Goal: Check status: Check status

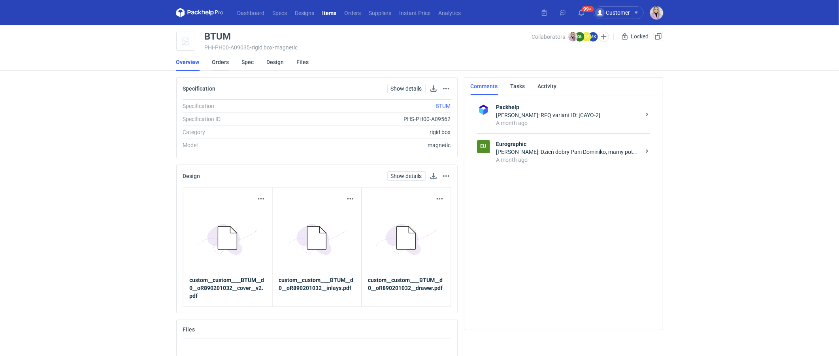
click at [218, 60] on link "Orders" at bounding box center [220, 61] width 17 height 17
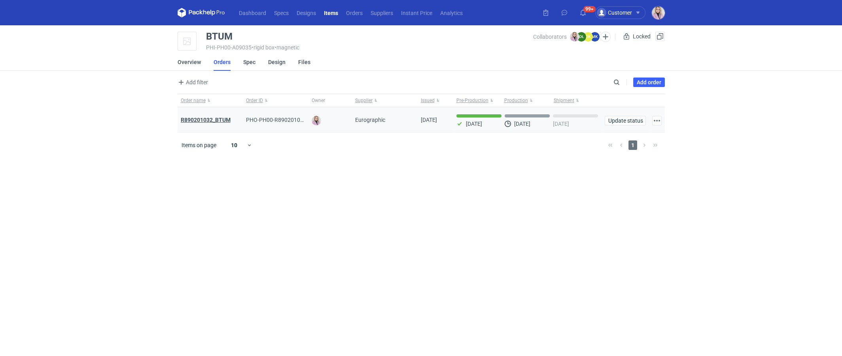
click at [206, 121] on strong "R890201032_BTUM" at bounding box center [206, 120] width 50 height 6
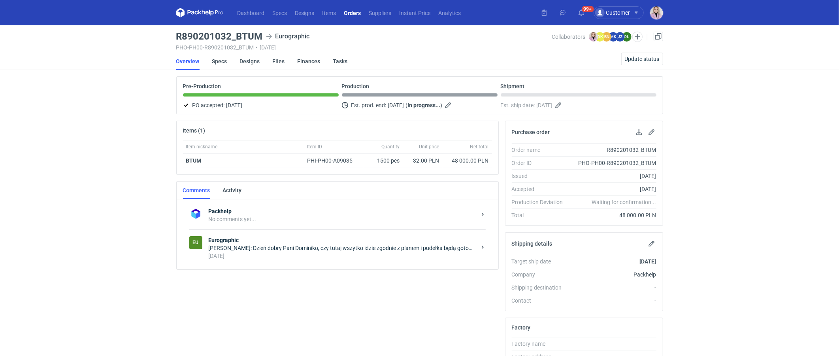
click at [130, 205] on div "Dashboard Specs Designs Items Orders Suppliers Instant Price Analytics 99+ Cust…" at bounding box center [419, 178] width 839 height 356
click at [216, 30] on main "R890201032_BTUM Eurographic PHO-PH00-R890201032_BTUM • 12/09/2025 Collaborators…" at bounding box center [419, 271] width 493 height 492
copy h3 "R890201032_BTUM"
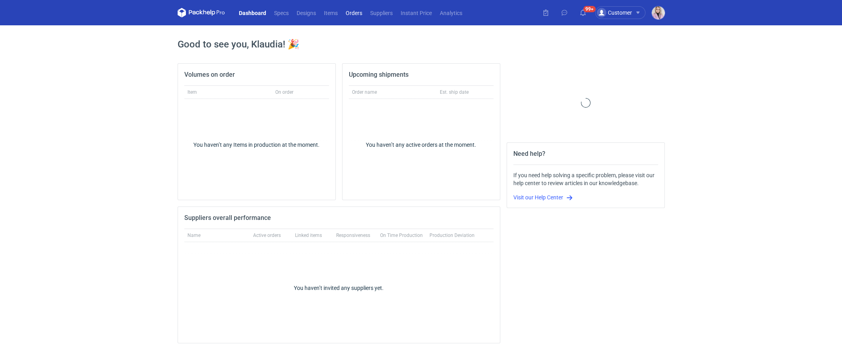
click at [346, 16] on link "Orders" at bounding box center [354, 12] width 25 height 9
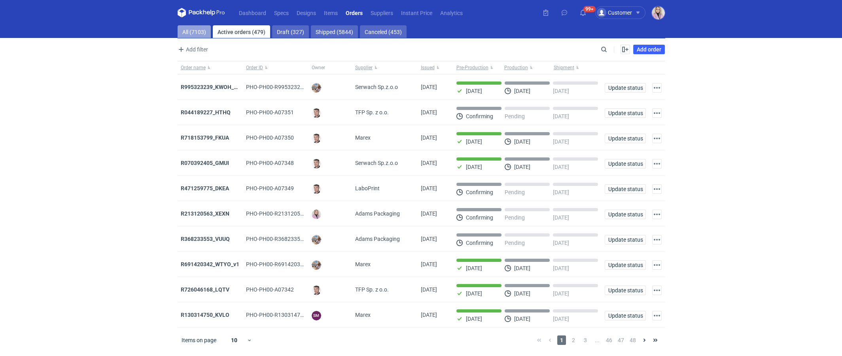
click at [188, 32] on link "All (7103)" at bounding box center [194, 31] width 33 height 13
click at [605, 50] on input "Search" at bounding box center [569, 49] width 78 height 9
click at [604, 51] on input "Search" at bounding box center [569, 49] width 78 height 9
paste input "JDJL"
type input "JDJL"
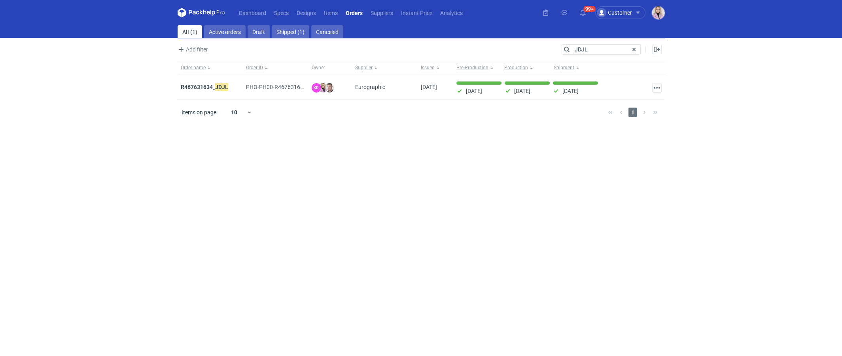
click at [199, 86] on strong "R467631634_ JDJL" at bounding box center [204, 87] width 47 height 9
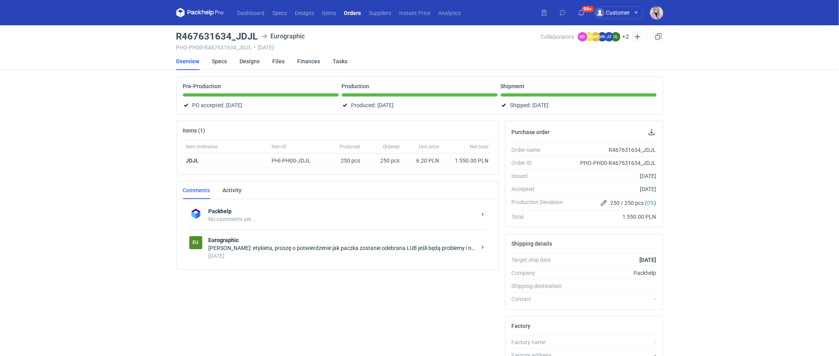
click at [285, 246] on div "[PERSON_NAME]: etykieta, proszę o potwierdzenie jak paczka zostanie odebrana LU…" at bounding box center [343, 248] width 268 height 8
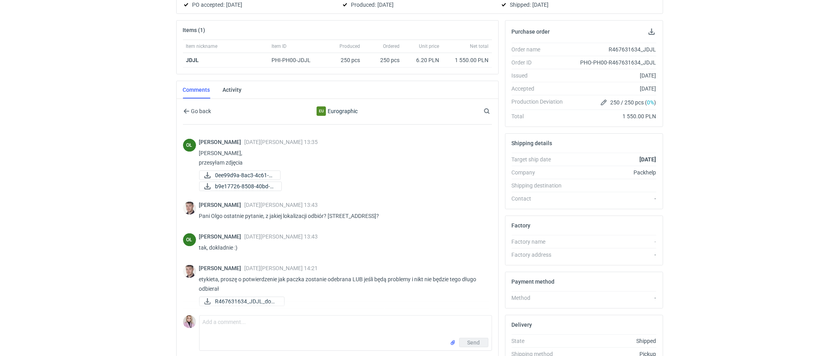
scroll to position [108, 0]
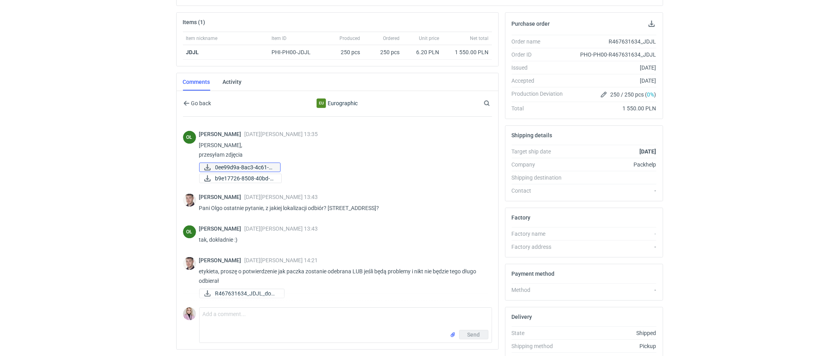
click at [250, 165] on span "0ee99d9a-8ac3-4c61-8..." at bounding box center [244, 167] width 59 height 9
click at [250, 174] on span "b9e17726-8508-40bd-8..." at bounding box center [245, 178] width 60 height 9
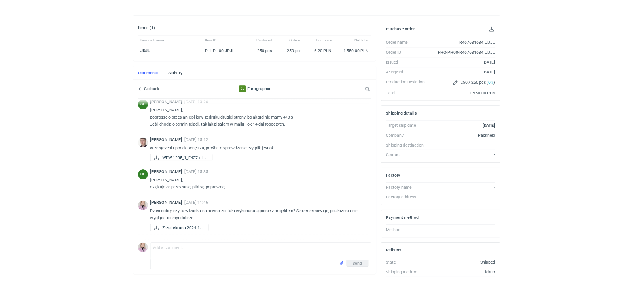
scroll to position [0, 0]
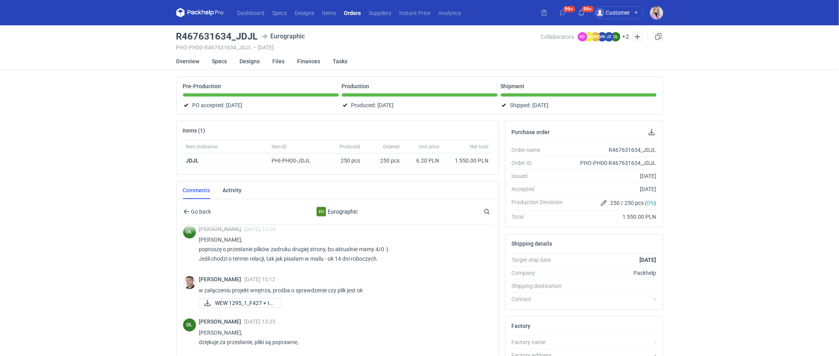
click at [357, 14] on link "Orders" at bounding box center [352, 12] width 25 height 9
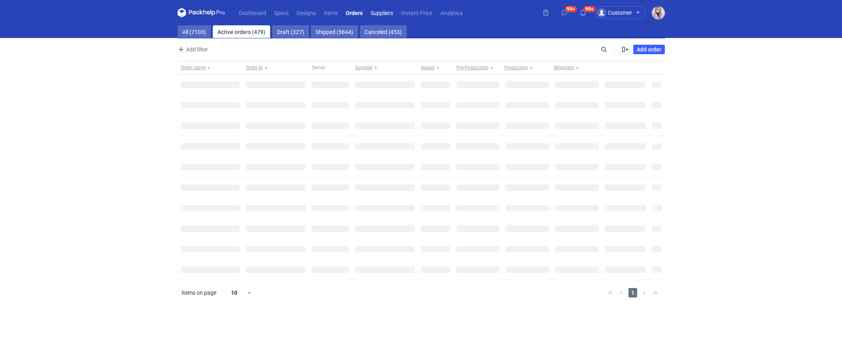
click at [386, 13] on link "Suppliers" at bounding box center [382, 12] width 30 height 9
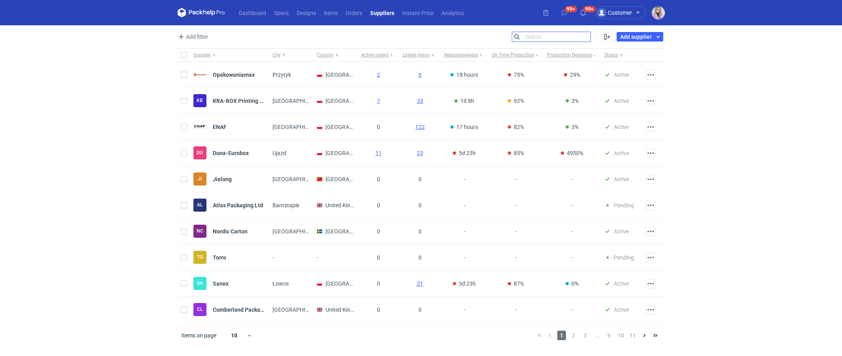
click at [588, 36] on input "Search" at bounding box center [551, 36] width 78 height 9
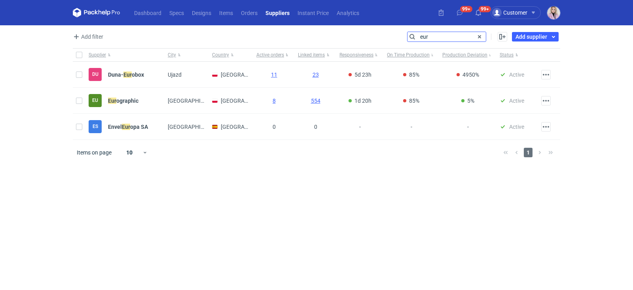
type input "eur"
